Goal: Information Seeking & Learning: Check status

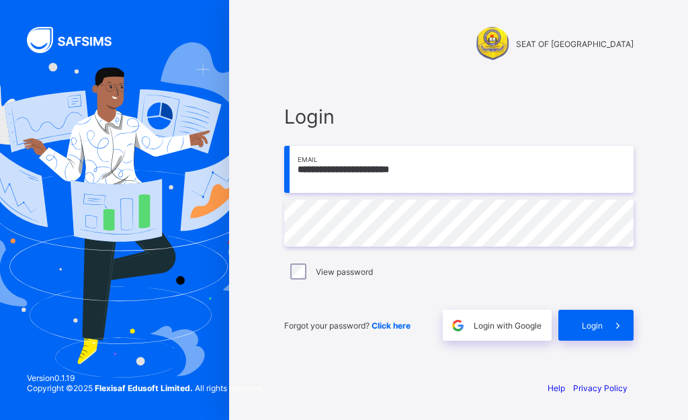
type input "**********"
drag, startPoint x: 598, startPoint y: 327, endPoint x: 591, endPoint y: 328, distance: 6.8
click at [597, 327] on span "Login" at bounding box center [592, 326] width 21 height 10
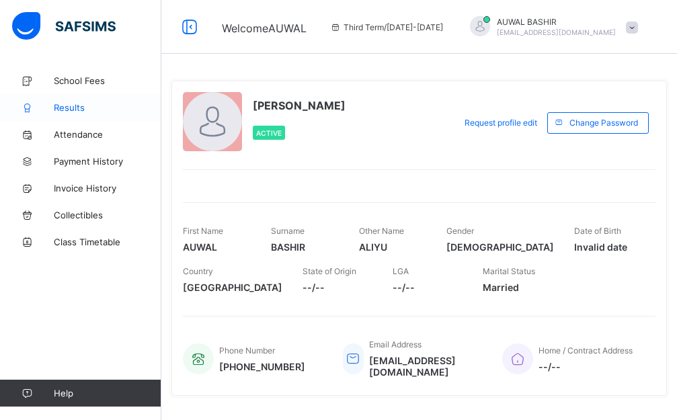
click at [51, 116] on link "Results" at bounding box center [80, 107] width 161 height 27
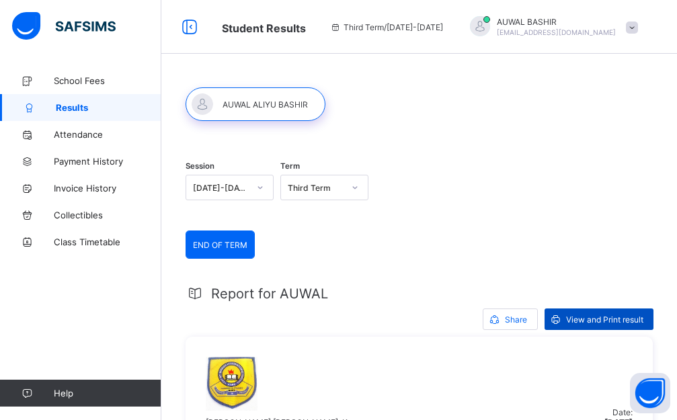
click at [595, 317] on span "View and Print result" at bounding box center [604, 320] width 77 height 10
click at [596, 25] on span "AUWAL BASHIR" at bounding box center [556, 22] width 119 height 10
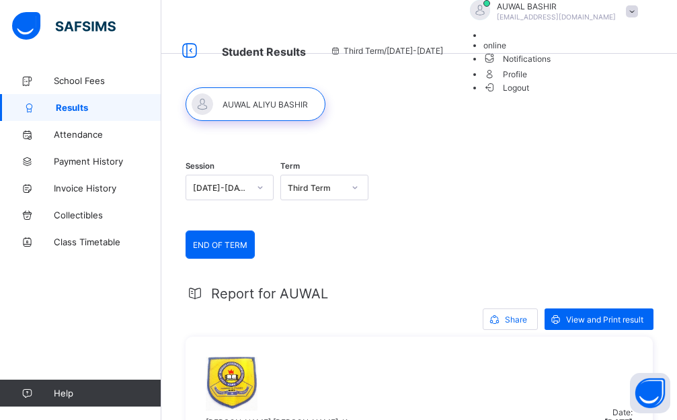
click at [530, 95] on span "Logout" at bounding box center [506, 88] width 46 height 14
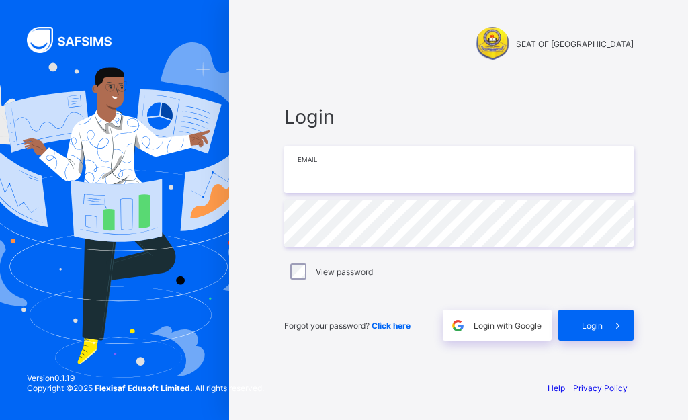
click at [454, 176] on input "email" at bounding box center [459, 169] width 350 height 47
type input "**********"
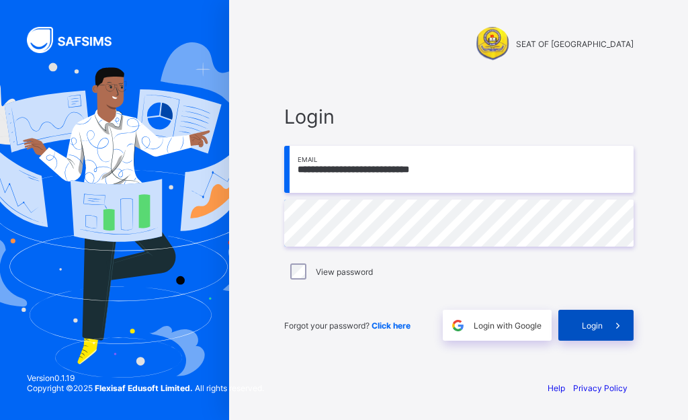
click at [614, 319] on icon at bounding box center [618, 325] width 14 height 13
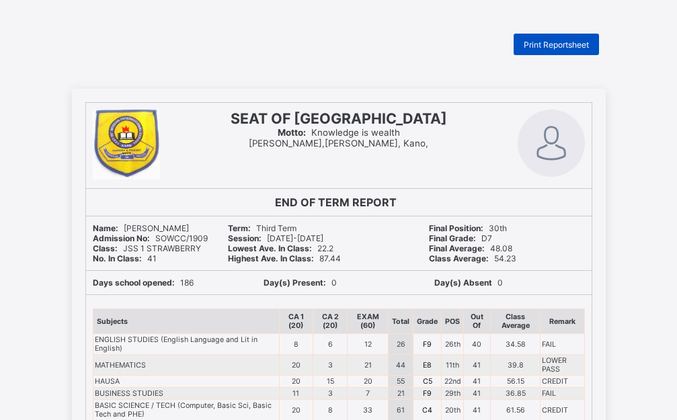
click at [565, 46] on span "Print Reportsheet" at bounding box center [556, 45] width 65 height 10
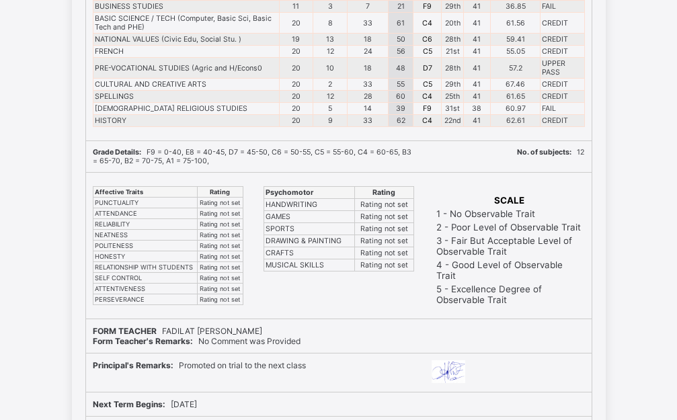
scroll to position [448, 0]
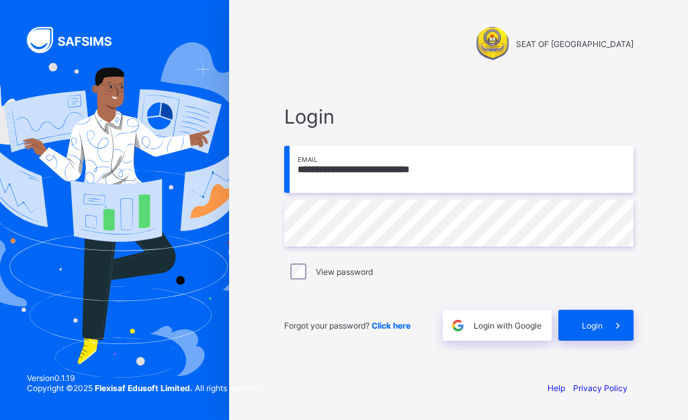
type input "**********"
click at [598, 329] on span "Login" at bounding box center [592, 326] width 21 height 10
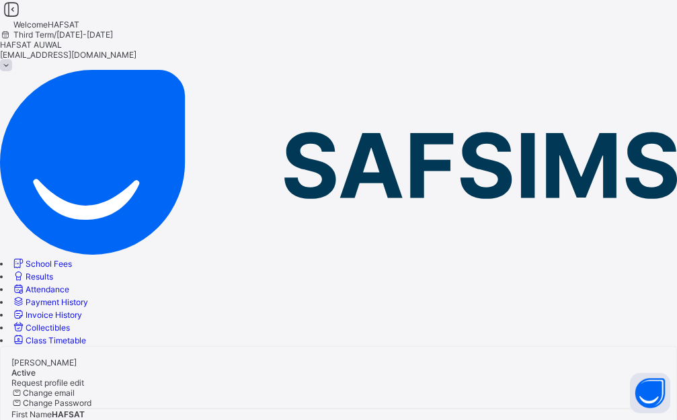
click at [53, 272] on span "Results" at bounding box center [40, 277] width 28 height 10
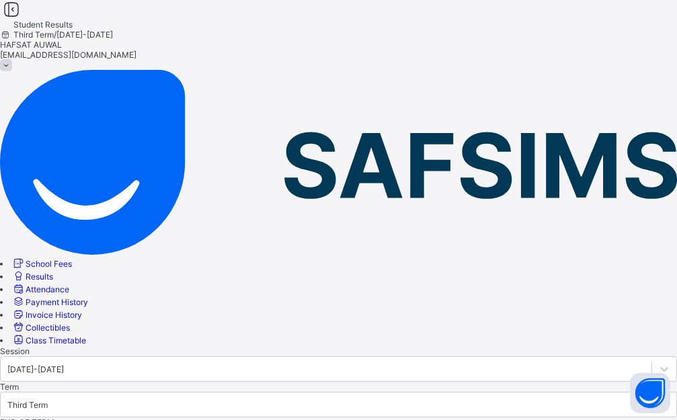
click at [613, 40] on span "HAFSAT AUWAL" at bounding box center [338, 45] width 677 height 10
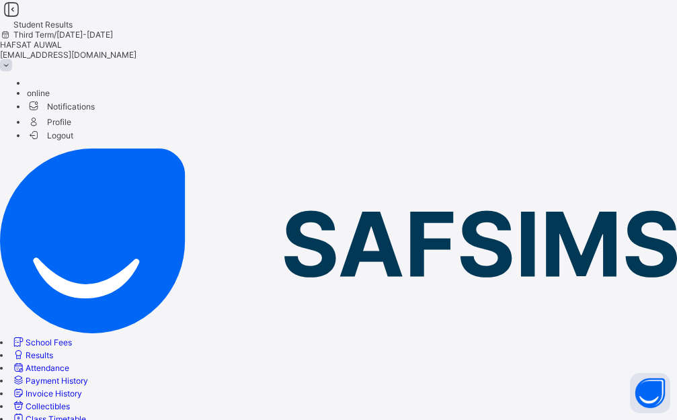
click at [73, 134] on span "Logout" at bounding box center [50, 135] width 46 height 14
